Goal: Information Seeking & Learning: Learn about a topic

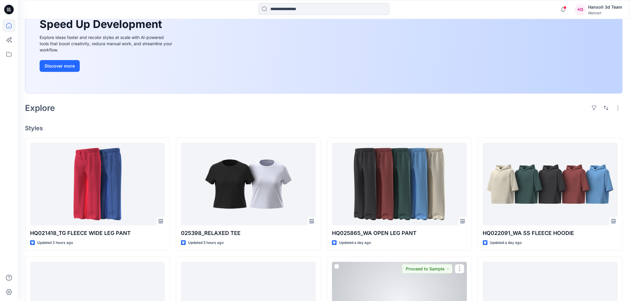
scroll to position [61, 0]
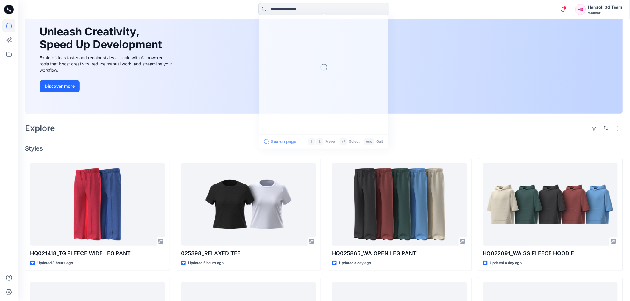
click at [306, 14] on input at bounding box center [323, 9] width 131 height 12
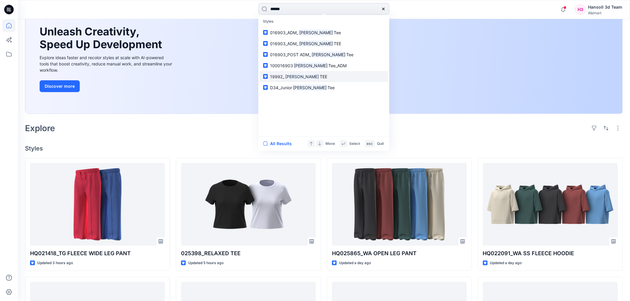
type input "******"
click at [320, 77] on span "TEE" at bounding box center [323, 76] width 7 height 5
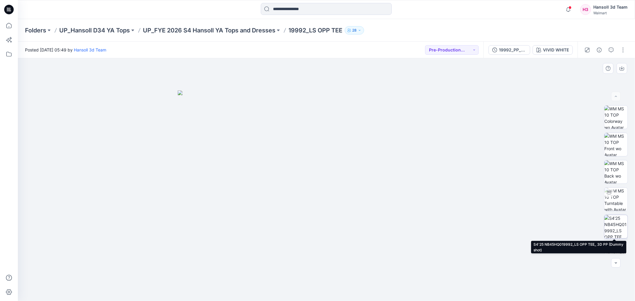
click at [617, 225] on img at bounding box center [615, 226] width 23 height 23
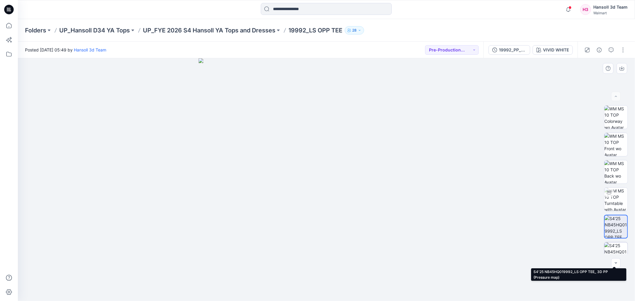
click at [607, 249] on img at bounding box center [615, 254] width 23 height 23
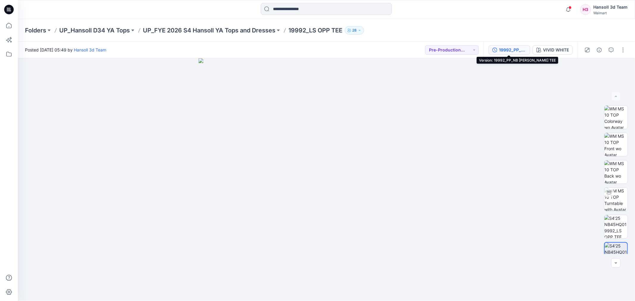
click at [501, 49] on div "19992_PP_NB LS OPP TEE" at bounding box center [512, 50] width 27 height 7
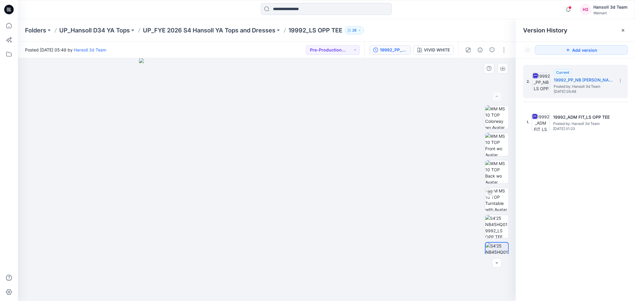
click at [436, 96] on div at bounding box center [267, 179] width 498 height 243
click at [623, 30] on icon at bounding box center [623, 30] width 2 height 2
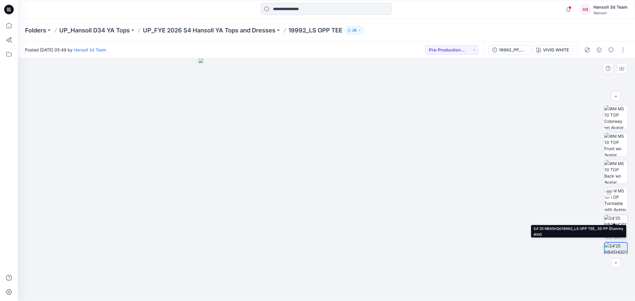
scroll to position [39, 0]
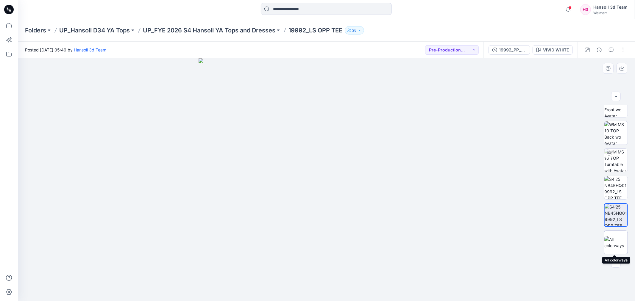
click at [610, 239] on img at bounding box center [615, 242] width 23 height 13
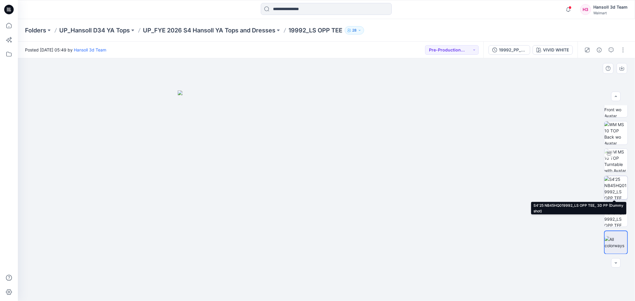
click at [611, 191] on img at bounding box center [615, 187] width 23 height 23
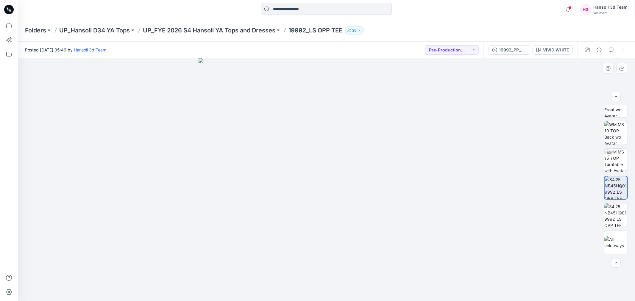
click at [554, 152] on div at bounding box center [326, 179] width 617 height 243
click at [484, 216] on div at bounding box center [326, 179] width 617 height 243
click at [612, 211] on img at bounding box center [615, 215] width 23 height 23
click at [605, 211] on img at bounding box center [616, 215] width 23 height 23
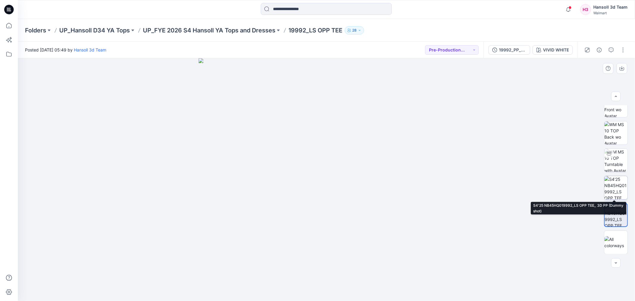
click at [608, 189] on img at bounding box center [615, 187] width 23 height 23
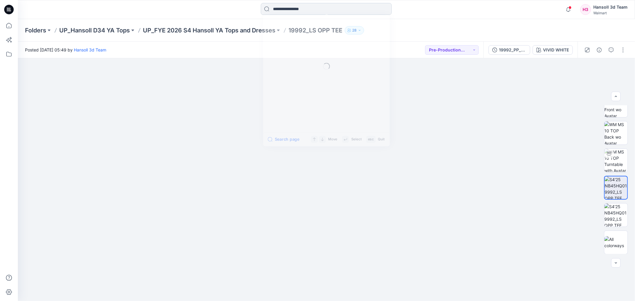
click at [294, 9] on input at bounding box center [326, 9] width 131 height 12
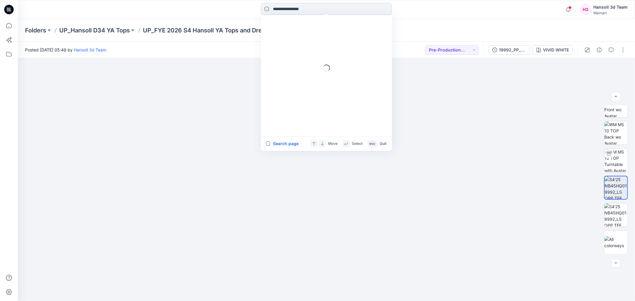
type input "*"
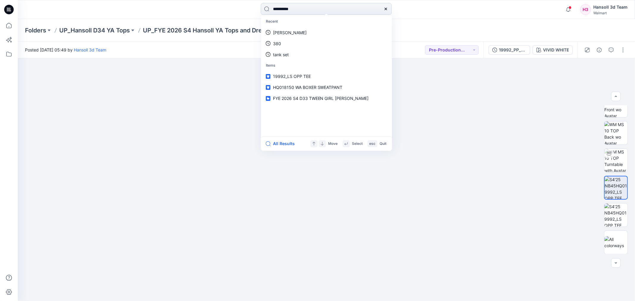
type input "**********"
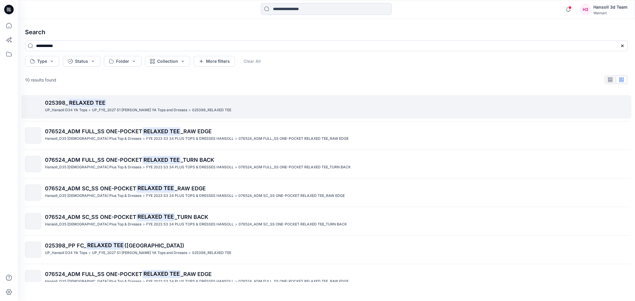
click at [73, 106] on mark "RELAXED TEE" at bounding box center [87, 103] width 38 height 8
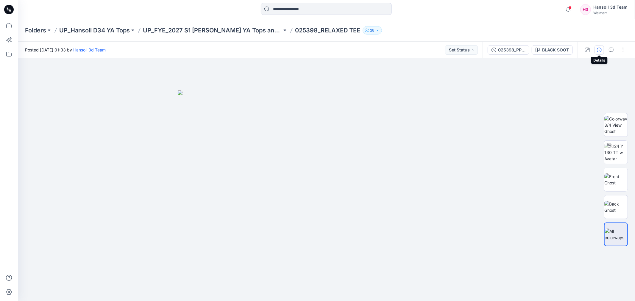
click at [600, 48] on icon "button" at bounding box center [599, 50] width 5 height 5
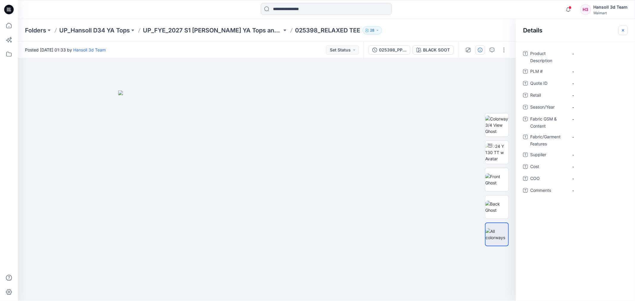
click at [622, 31] on icon "button" at bounding box center [623, 30] width 5 height 5
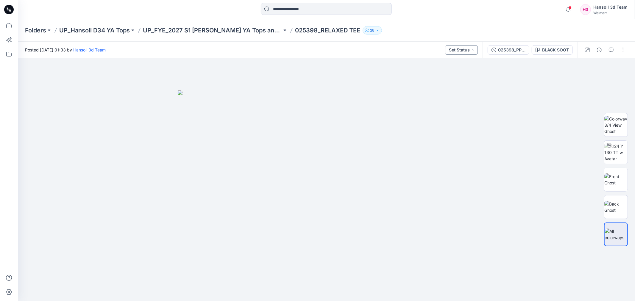
click at [461, 50] on button "Set Status" at bounding box center [461, 50] width 33 height 10
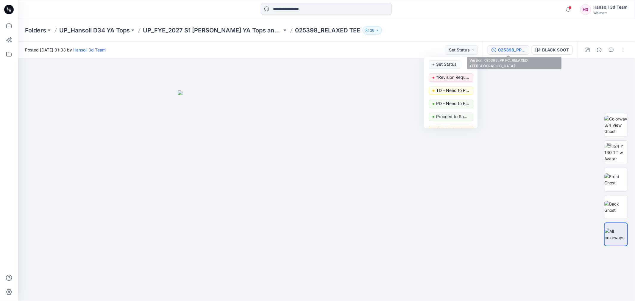
click at [497, 48] on button "025398_PP FC_RELAXED TEE([GEOGRAPHIC_DATA])" at bounding box center [509, 50] width 42 height 10
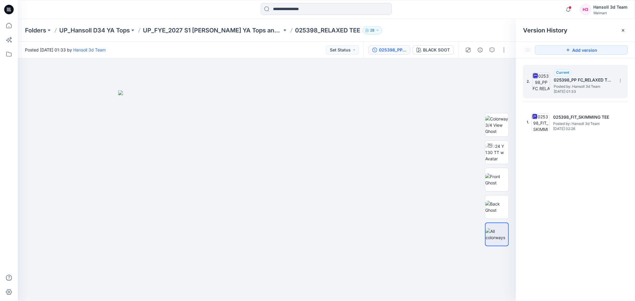
click at [587, 79] on h5 "025398_PP FC_RELAXED TEE([GEOGRAPHIC_DATA])" at bounding box center [584, 80] width 60 height 7
click at [452, 231] on div at bounding box center [267, 179] width 498 height 243
click at [504, 47] on button "button" at bounding box center [504, 50] width 10 height 10
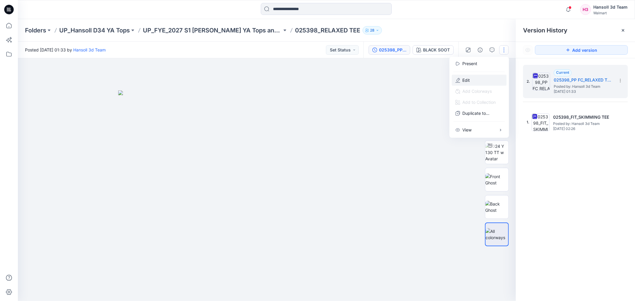
click at [468, 79] on p "Edit" at bounding box center [466, 80] width 7 height 6
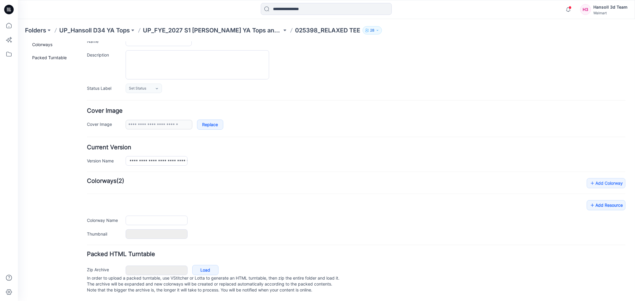
scroll to position [28, 0]
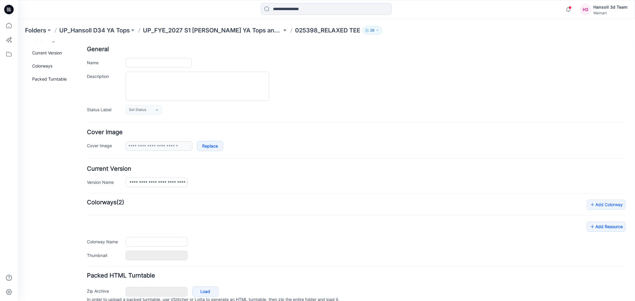
type input "**********"
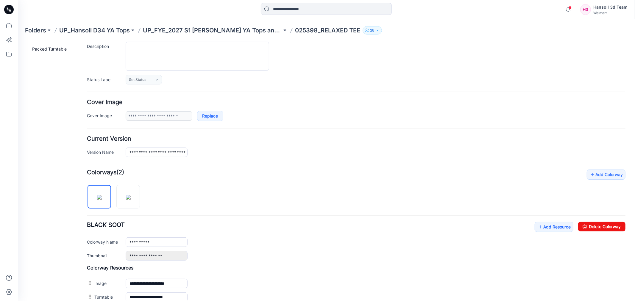
scroll to position [158, 0]
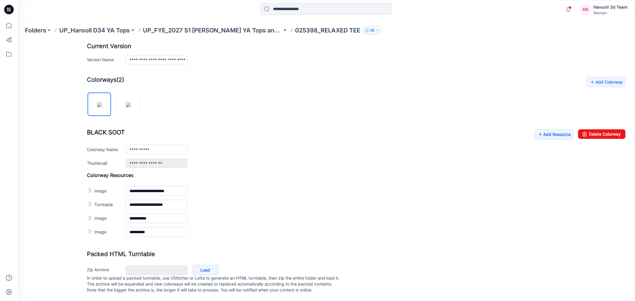
click at [378, 242] on form "**********" at bounding box center [356, 109] width 539 height 372
click at [555, 129] on link "Add Resource" at bounding box center [553, 134] width 39 height 10
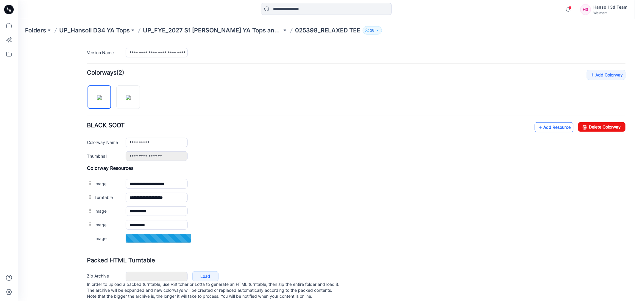
click at [557, 124] on link "Add Resource" at bounding box center [553, 127] width 39 height 10
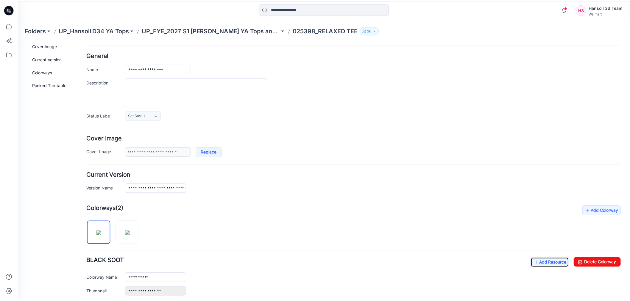
scroll to position [0, 0]
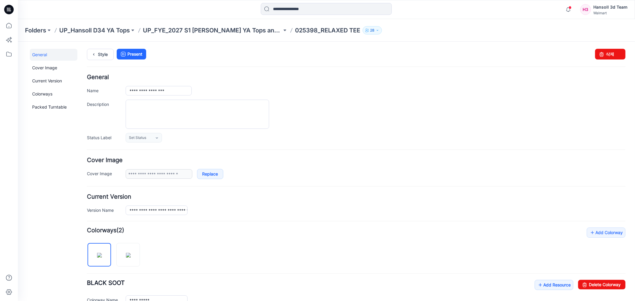
click at [306, 29] on p "025398_RELAXED TEE" at bounding box center [327, 30] width 65 height 8
click at [249, 36] on div "Folders UP_Hansoll D34 YA Tops UP_FYE_2027 S1 Hansoll YA Tops and Dresses 02539…" at bounding box center [326, 30] width 617 height 23
click at [249, 32] on p "UP_FYE_2027 S1 [PERSON_NAME] YA Tops and Dresses" at bounding box center [212, 30] width 139 height 8
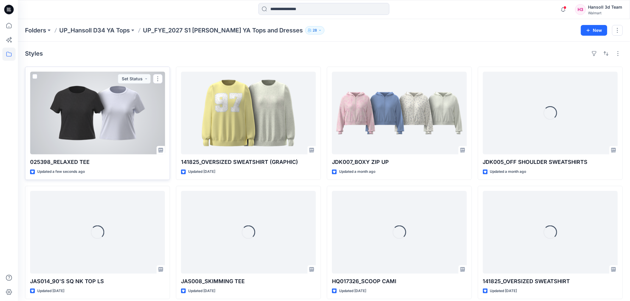
click at [71, 132] on div at bounding box center [97, 113] width 135 height 83
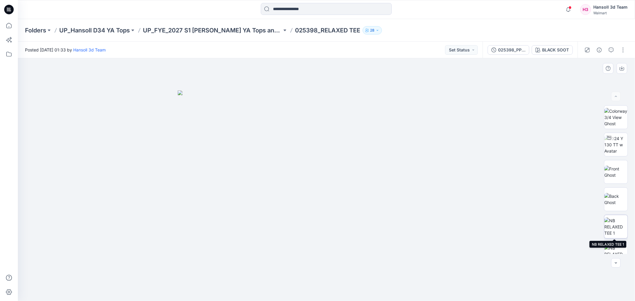
click at [610, 227] on img at bounding box center [615, 227] width 23 height 19
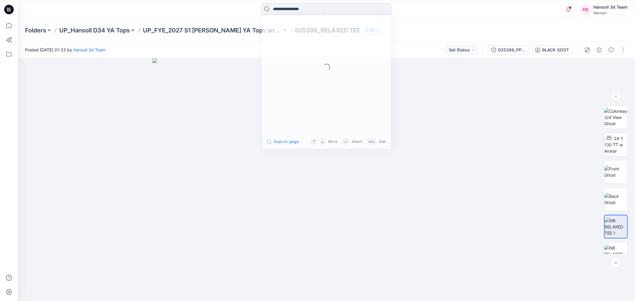
click at [294, 9] on input at bounding box center [326, 9] width 131 height 12
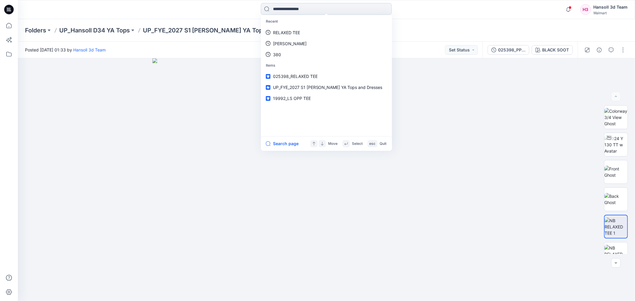
type input "*"
type input "******"
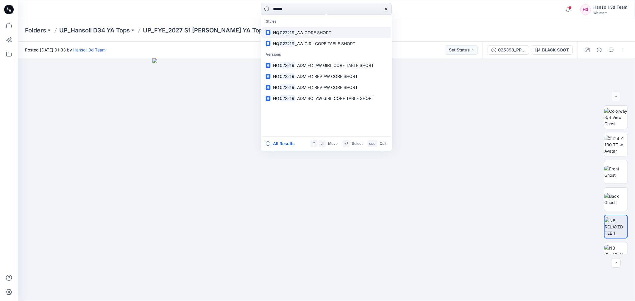
click at [307, 32] on span "_AW CORE SHORT" at bounding box center [313, 32] width 36 height 5
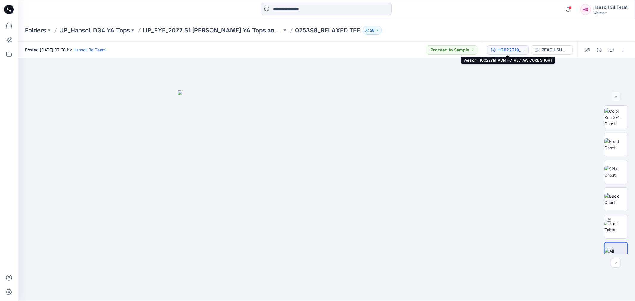
click at [516, 52] on div "HQ022219_ADM FC_REV_AW CORE SHORT" at bounding box center [511, 50] width 27 height 7
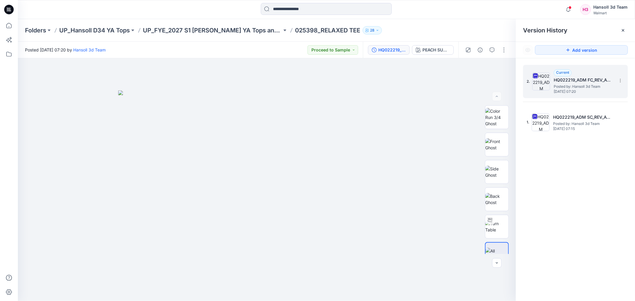
click at [581, 82] on h5 "HQ022219_ADM FC_REV_AW CORE SHORT" at bounding box center [584, 80] width 60 height 7
click at [301, 6] on input at bounding box center [326, 9] width 131 height 12
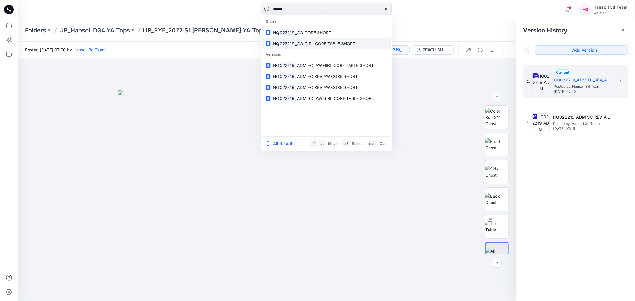
type input "******"
click at [314, 40] on link "HQ 022219 _AW GIRL CORE TABLE SHORT" at bounding box center [326, 43] width 129 height 11
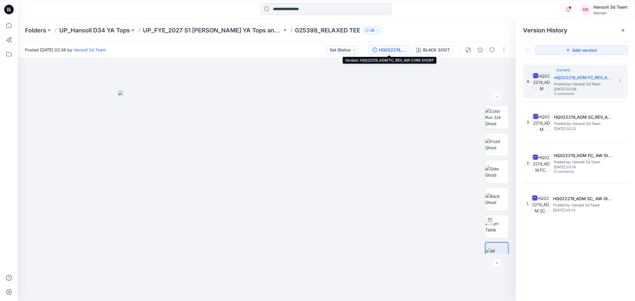
click at [398, 50] on div "HQ022219_ADM FC_REV_AW CORE SHORT" at bounding box center [392, 50] width 27 height 7
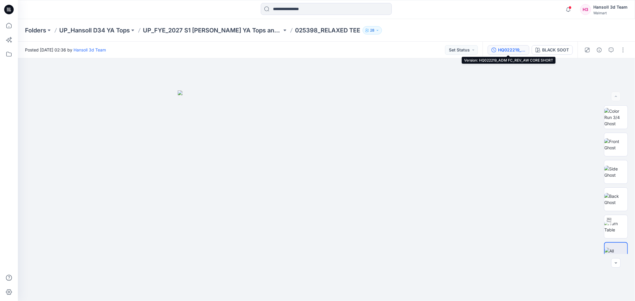
click at [496, 54] on button "HQ022219_ADM FC_REV_AW CORE SHORT" at bounding box center [509, 50] width 42 height 10
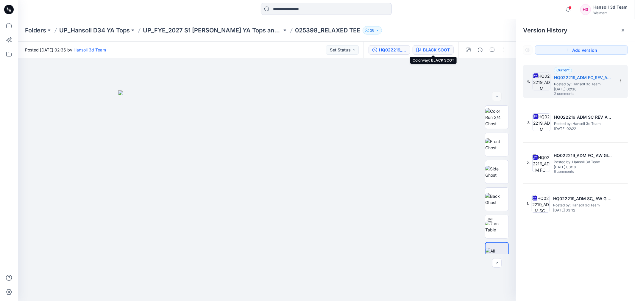
click at [440, 51] on div "BLACK SOOT" at bounding box center [436, 50] width 27 height 7
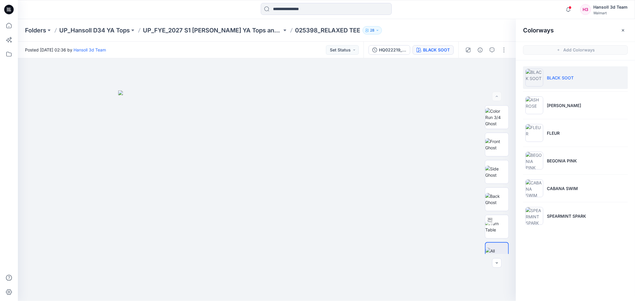
click at [440, 51] on div "BLACK SOOT" at bounding box center [436, 50] width 27 height 7
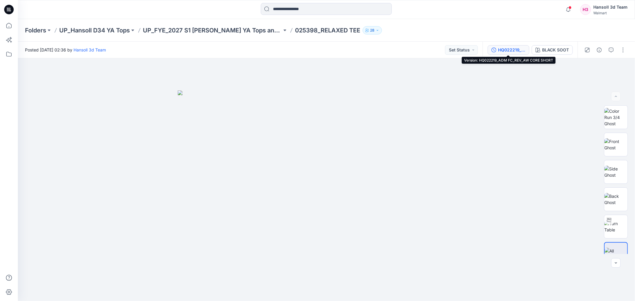
click at [510, 50] on div "HQ022219_ADM FC_REV_AW CORE SHORT" at bounding box center [511, 50] width 27 height 7
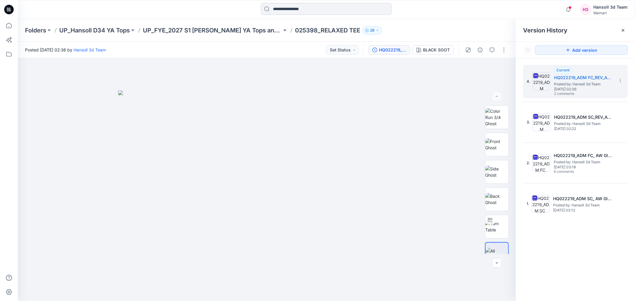
click at [329, 9] on input at bounding box center [326, 9] width 131 height 12
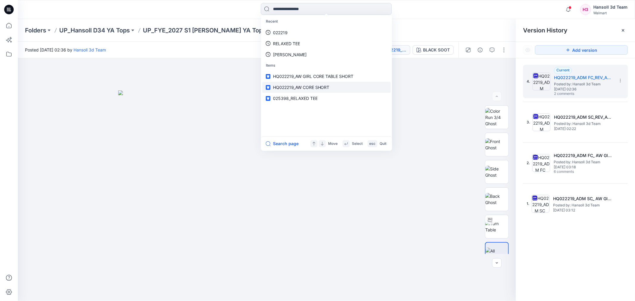
click at [320, 88] on span "HQ022219_AW CORE SHORT" at bounding box center [301, 87] width 57 height 5
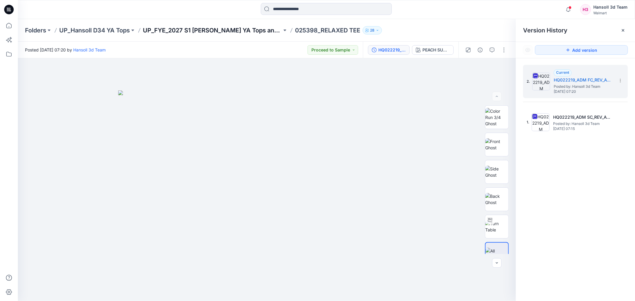
click at [193, 29] on p "UP_FYE_2027 S1 [PERSON_NAME] YA Tops and Dresses" at bounding box center [212, 30] width 139 height 8
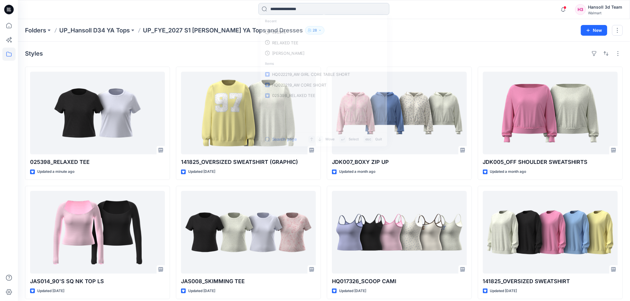
click at [308, 14] on input at bounding box center [323, 9] width 131 height 12
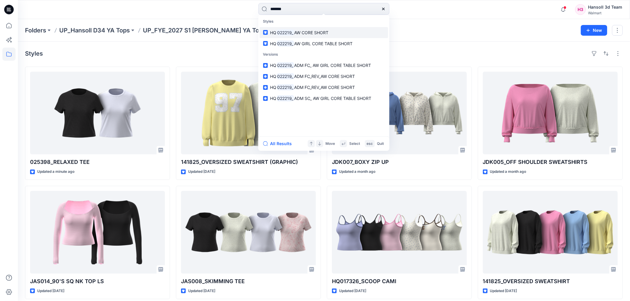
type input "*******"
click at [300, 31] on span "AW CORE SHORT" at bounding box center [311, 32] width 34 height 5
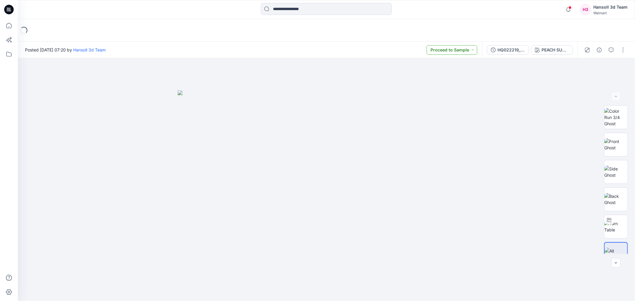
click at [454, 49] on button "Proceed to Sample" at bounding box center [452, 50] width 51 height 10
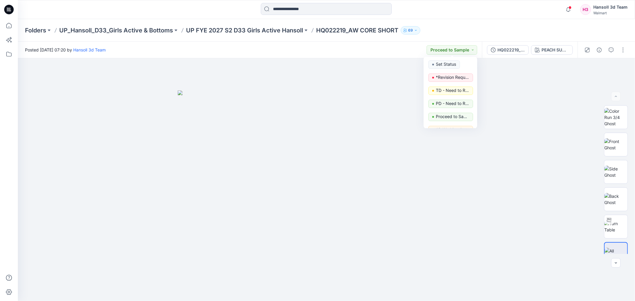
click at [468, 35] on div "Folders UP_Hansoll_D33_Girls Active & Bottoms UP FYE 2027 S2 D33 Girls Active H…" at bounding box center [326, 30] width 617 height 23
click at [502, 49] on div "HQ022219_ADM FC_REV_AW CORE SHORT" at bounding box center [511, 50] width 27 height 7
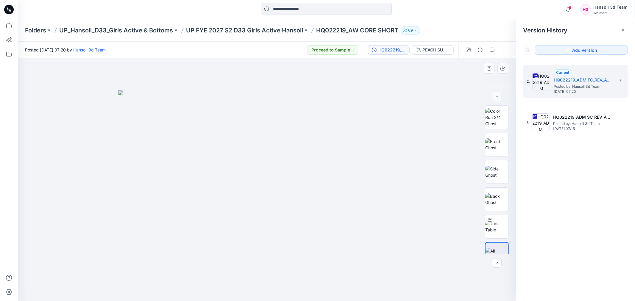
click at [458, 67] on div at bounding box center [267, 179] width 498 height 243
click at [153, 84] on div at bounding box center [267, 179] width 498 height 243
click at [282, 12] on input at bounding box center [326, 9] width 131 height 12
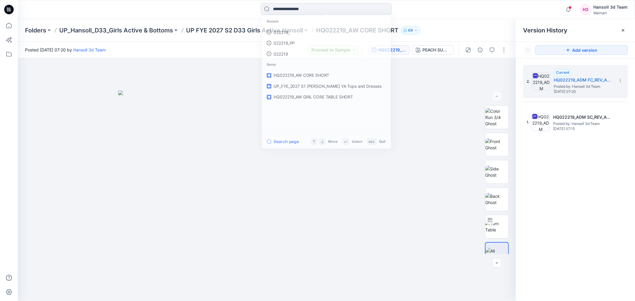
click at [434, 19] on div "Folders UP_Hansoll_D33_Girls Active & Bottoms UP FYE 2027 S2 D33 Girls Active H…" at bounding box center [326, 30] width 617 height 23
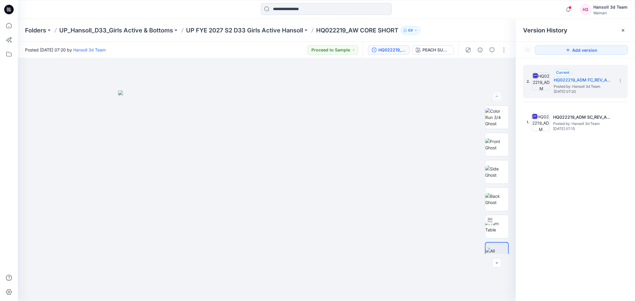
click at [352, 31] on p "HQ022219_AW CORE SHORT" at bounding box center [357, 30] width 82 height 8
click at [361, 30] on p "HQ022219_AW CORE SHORT" at bounding box center [357, 30] width 82 height 8
click at [268, 29] on p "UP FYE 2027 S2 D33 Girls Active Hansoll" at bounding box center [244, 30] width 117 height 8
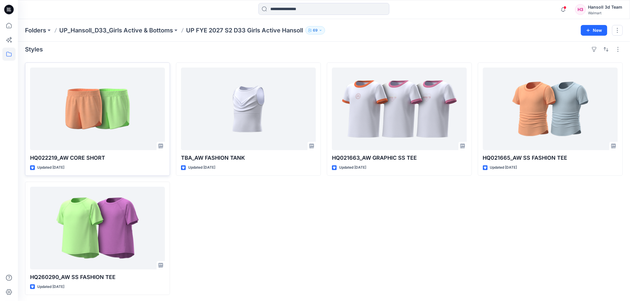
scroll to position [5, 0]
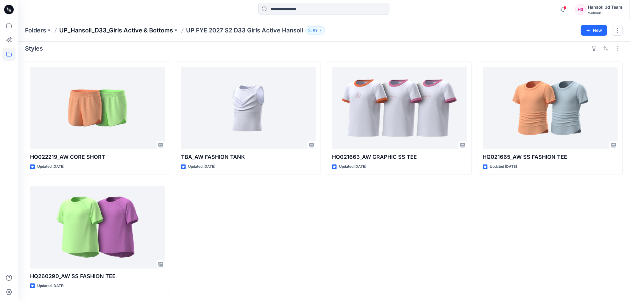
click at [146, 31] on p "UP_Hansoll_D33_Girls Active & Bottoms" at bounding box center [116, 30] width 114 height 8
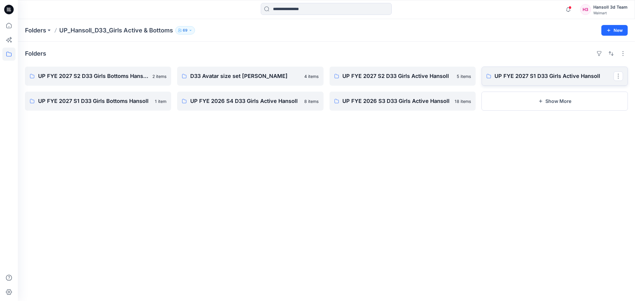
click at [574, 76] on p "UP FYE 2027 S1 D33 Girls Active Hansoll" at bounding box center [554, 76] width 119 height 8
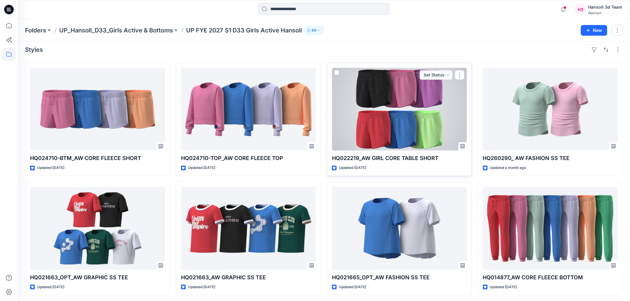
scroll to position [5, 0]
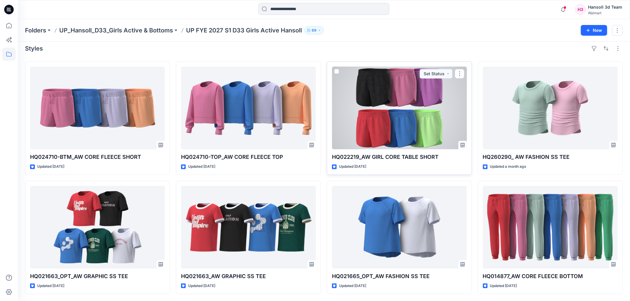
click at [418, 121] on div at bounding box center [399, 108] width 135 height 83
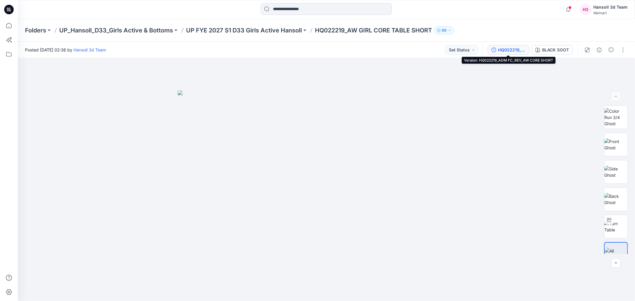
click at [501, 50] on div "HQ022219_ADM FC_REV_AW CORE SHORT" at bounding box center [511, 50] width 27 height 7
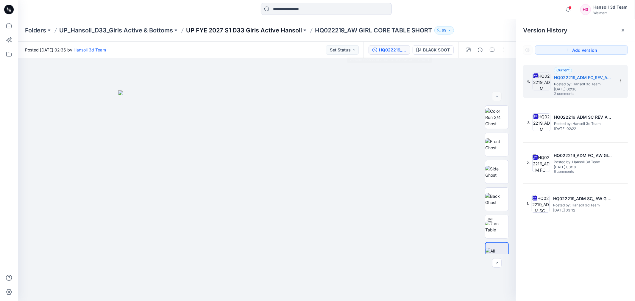
click at [222, 33] on p "UP FYE 2027 S1 D33 Girls Active Hansoll" at bounding box center [244, 30] width 116 height 8
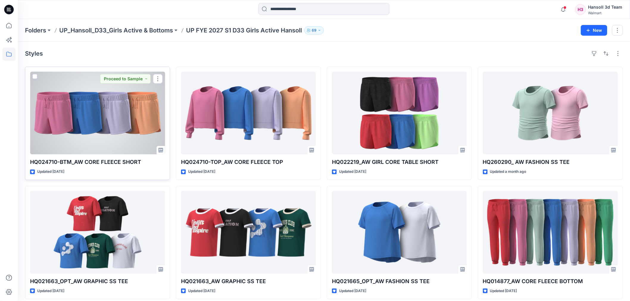
click at [107, 117] on div at bounding box center [97, 113] width 135 height 83
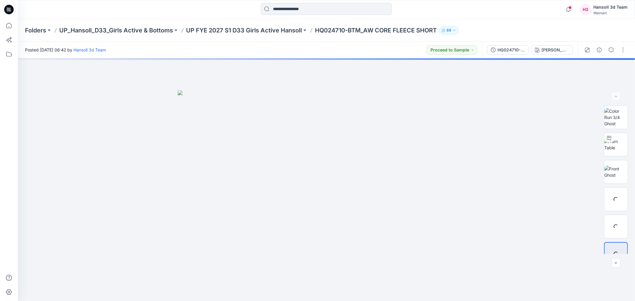
drag, startPoint x: 192, startPoint y: 66, endPoint x: 194, endPoint y: 54, distance: 12.6
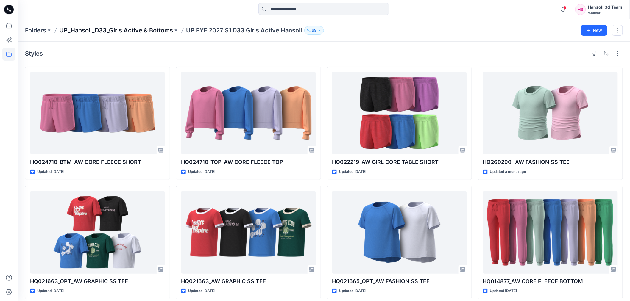
click at [115, 27] on p "UP_Hansoll_D33_Girls Active & Bottoms" at bounding box center [116, 30] width 114 height 8
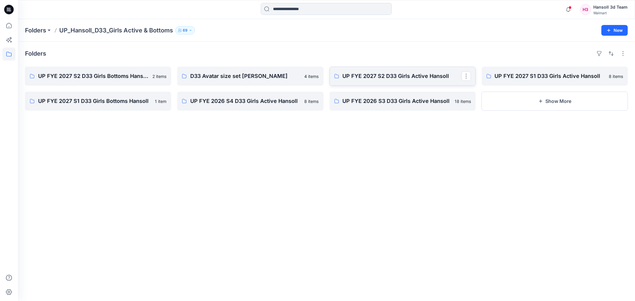
click at [414, 74] on p "UP FYE 2027 S2 D33 Girls Active Hansoll" at bounding box center [402, 76] width 119 height 8
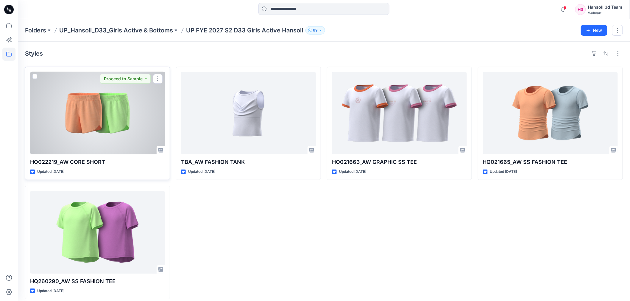
click at [124, 113] on div at bounding box center [97, 113] width 135 height 83
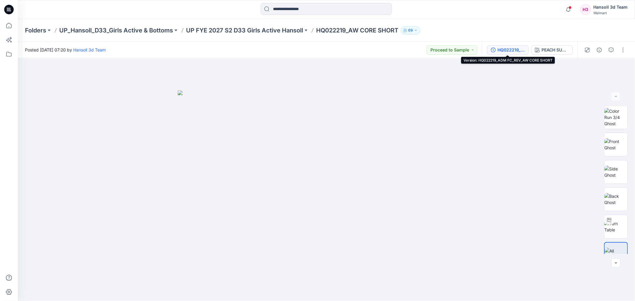
click at [520, 50] on div "HQ022219_ADM FC_REV_AW CORE SHORT" at bounding box center [511, 50] width 27 height 7
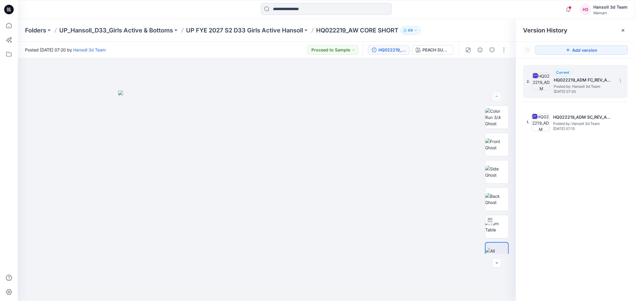
click at [586, 77] on h5 "HQ022219_ADM FC_REV_AW CORE SHORT" at bounding box center [584, 80] width 60 height 7
click at [385, 144] on img at bounding box center [267, 196] width 298 height 211
